Goal: Task Accomplishment & Management: Manage account settings

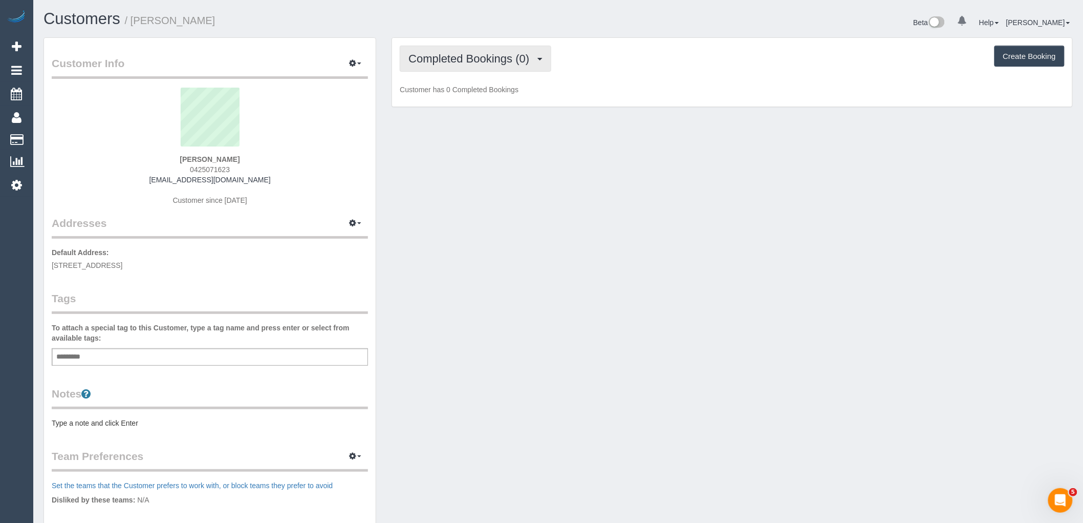
click at [440, 62] on span "Completed Bookings (0)" at bounding box center [471, 58] width 126 height 13
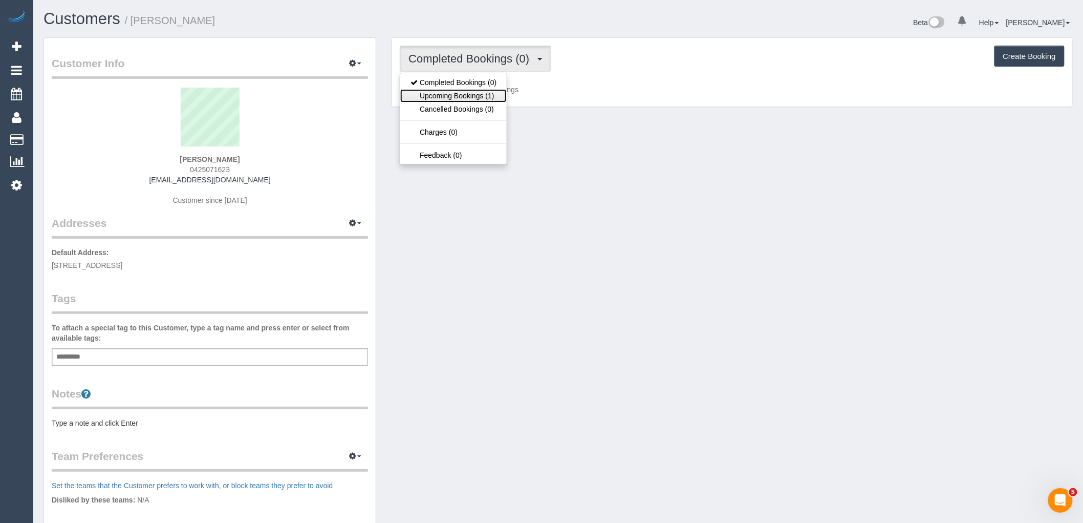
click at [438, 94] on link "Upcoming Bookings (1)" at bounding box center [453, 95] width 106 height 13
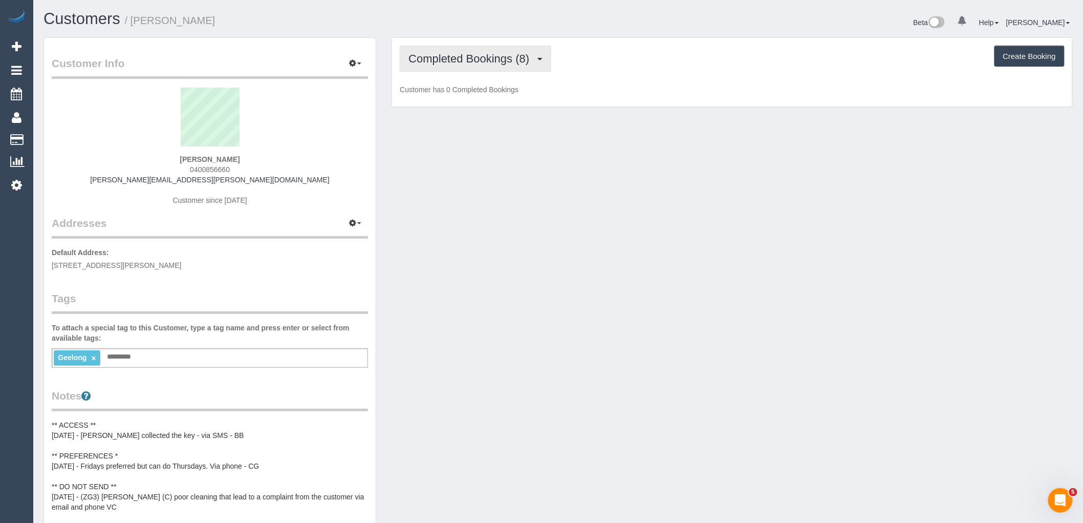
click at [498, 72] on button "Completed Bookings (8)" at bounding box center [475, 59] width 151 height 26
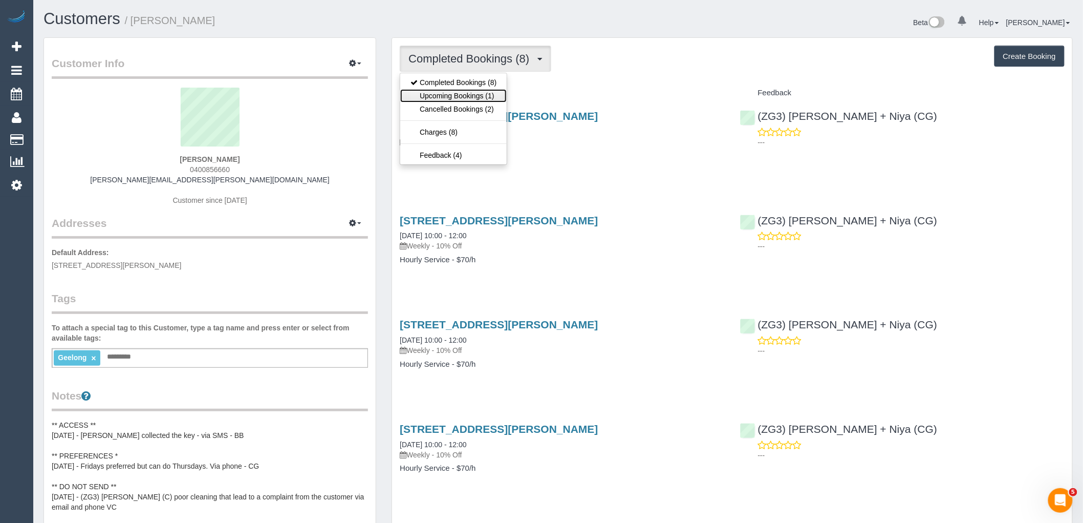
click at [495, 97] on link "Upcoming Bookings (1)" at bounding box center [453, 95] width 106 height 13
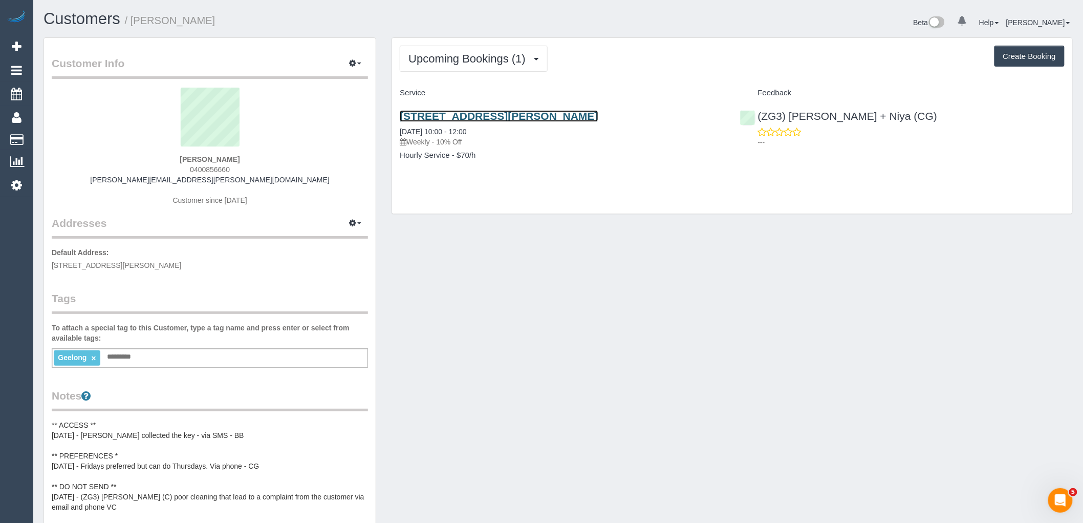
click at [489, 116] on link "2/39 Marshall Street, Newtown, VIC 3220" at bounding box center [499, 116] width 198 height 12
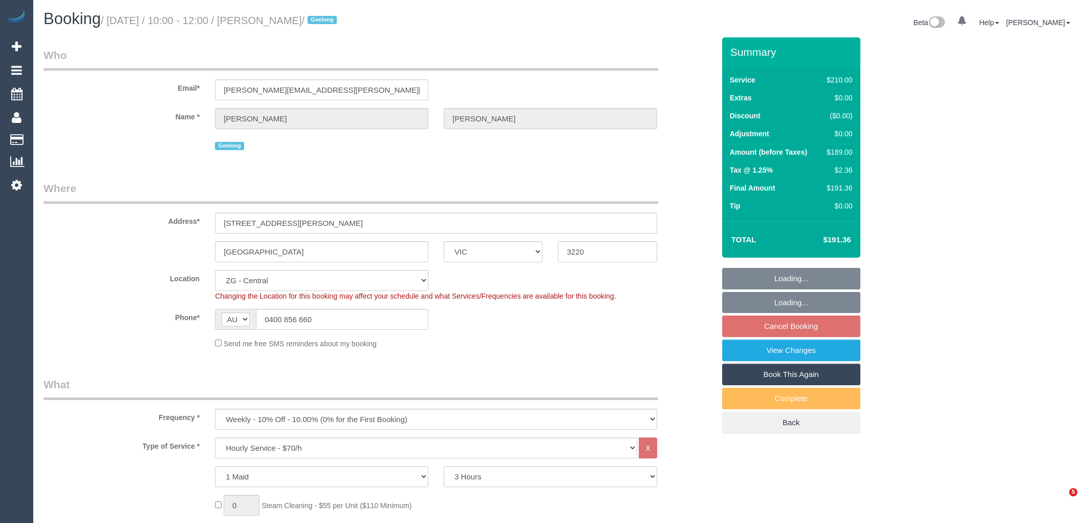
select select "VIC"
select select "180"
select select "spot4"
select select "number:28"
select select "number:14"
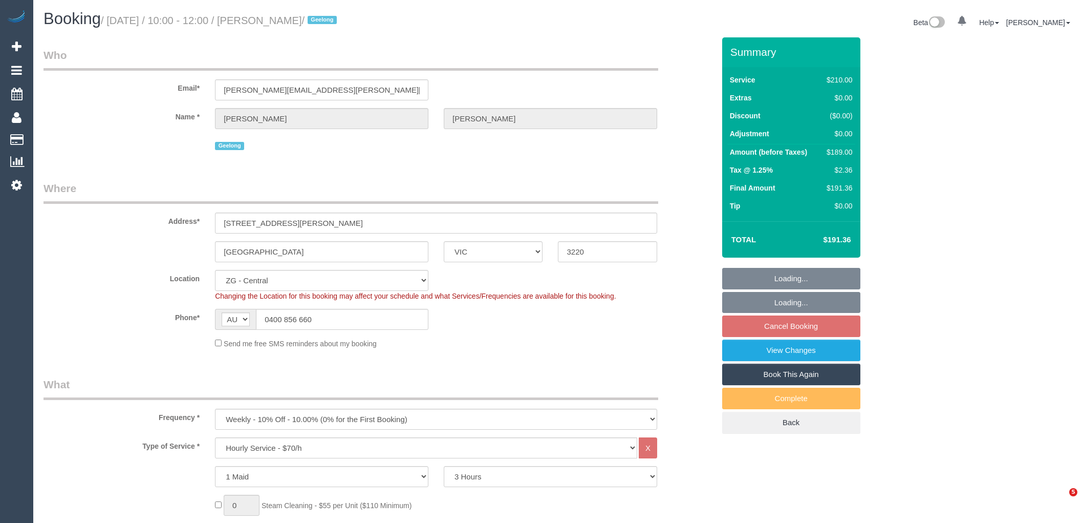
select select "number:19"
select select "number:36"
select select "number:34"
select select "101165"
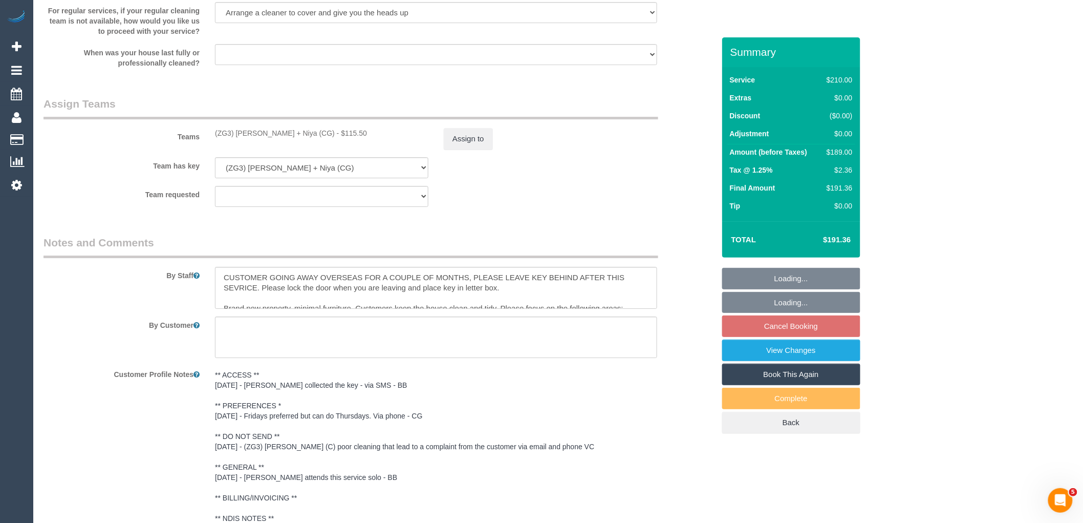
scroll to position [1439, 0]
